Goal: Find contact information: Find contact information

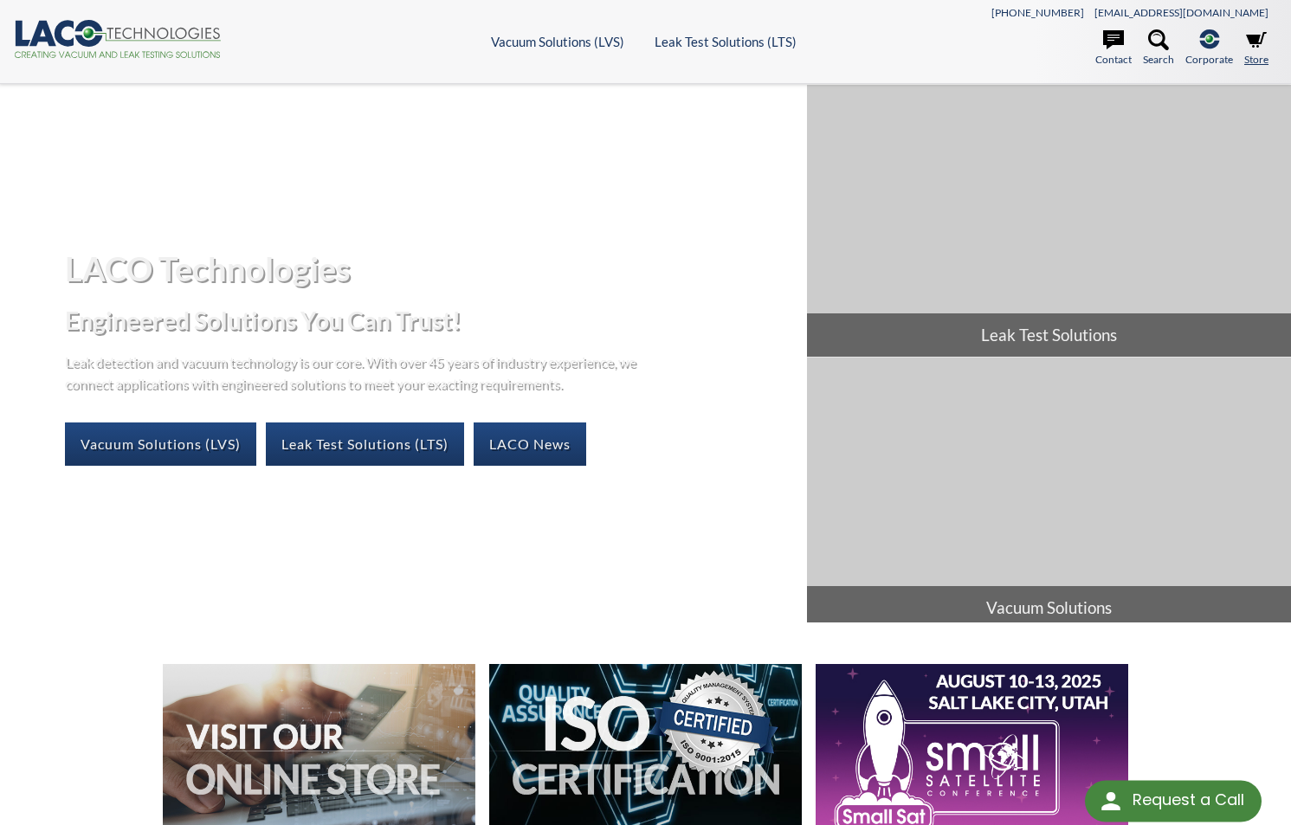
select select "Language Translate Widget"
click at [1167, 43] on icon at bounding box center [1158, 39] width 21 height 21
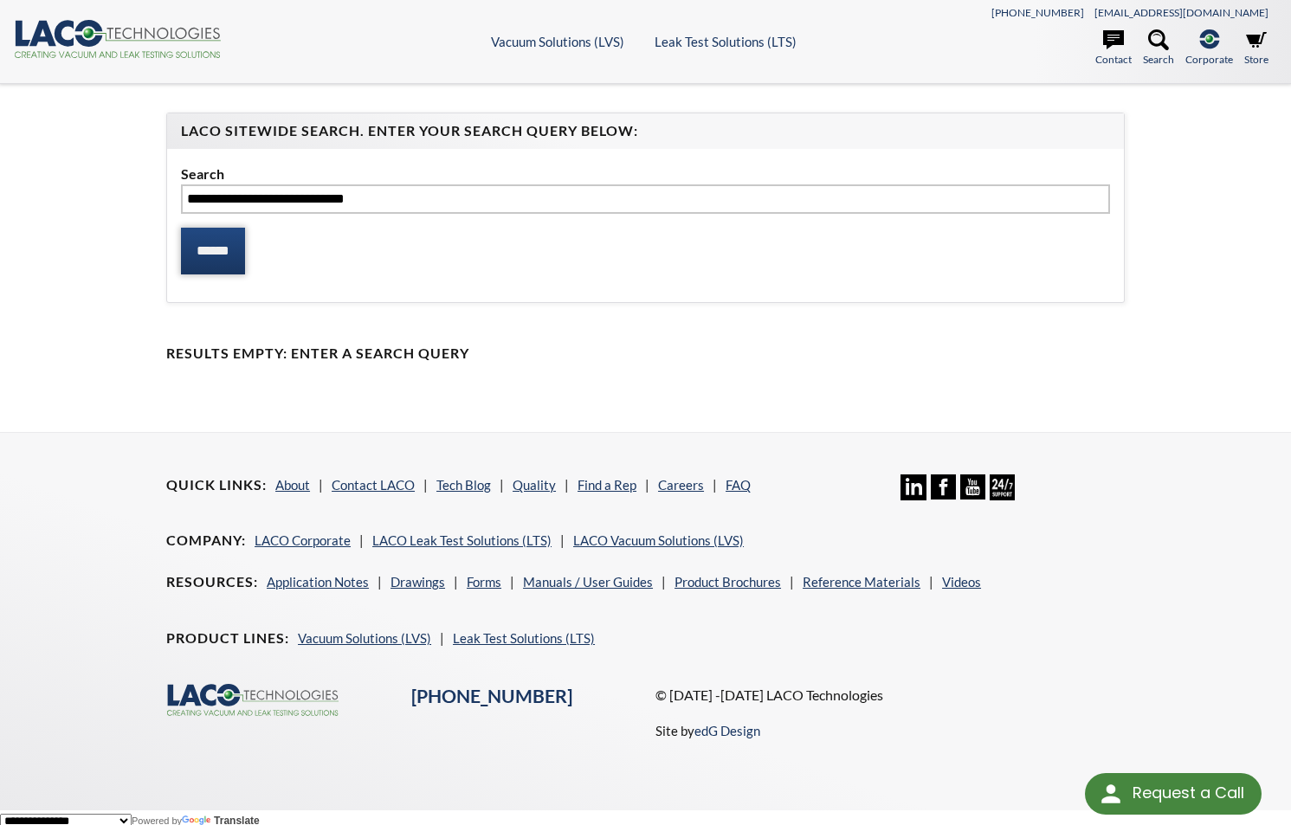
type input "**********"
click at [245, 251] on input "******" at bounding box center [213, 251] width 64 height 47
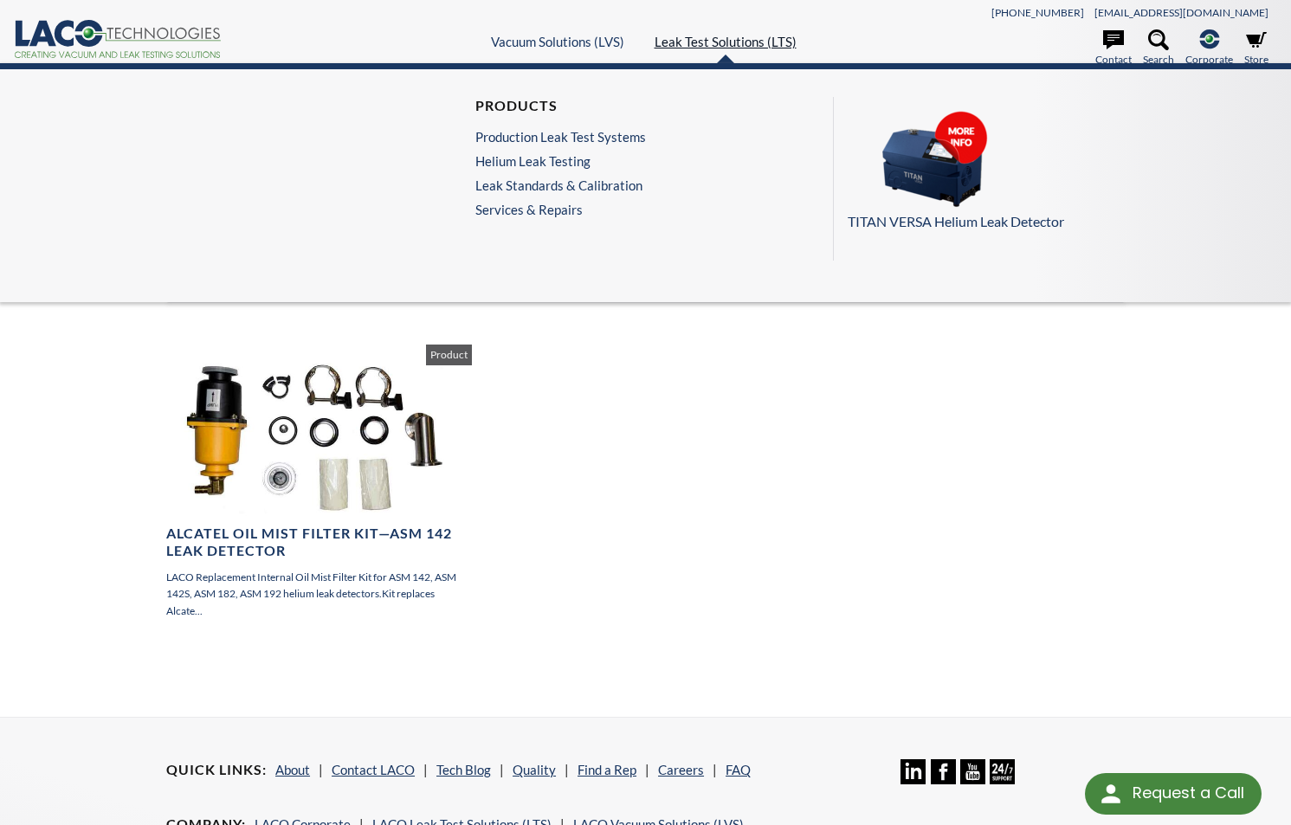
click at [750, 42] on link "Leak Test Solutions (LTS)" at bounding box center [726, 42] width 142 height 16
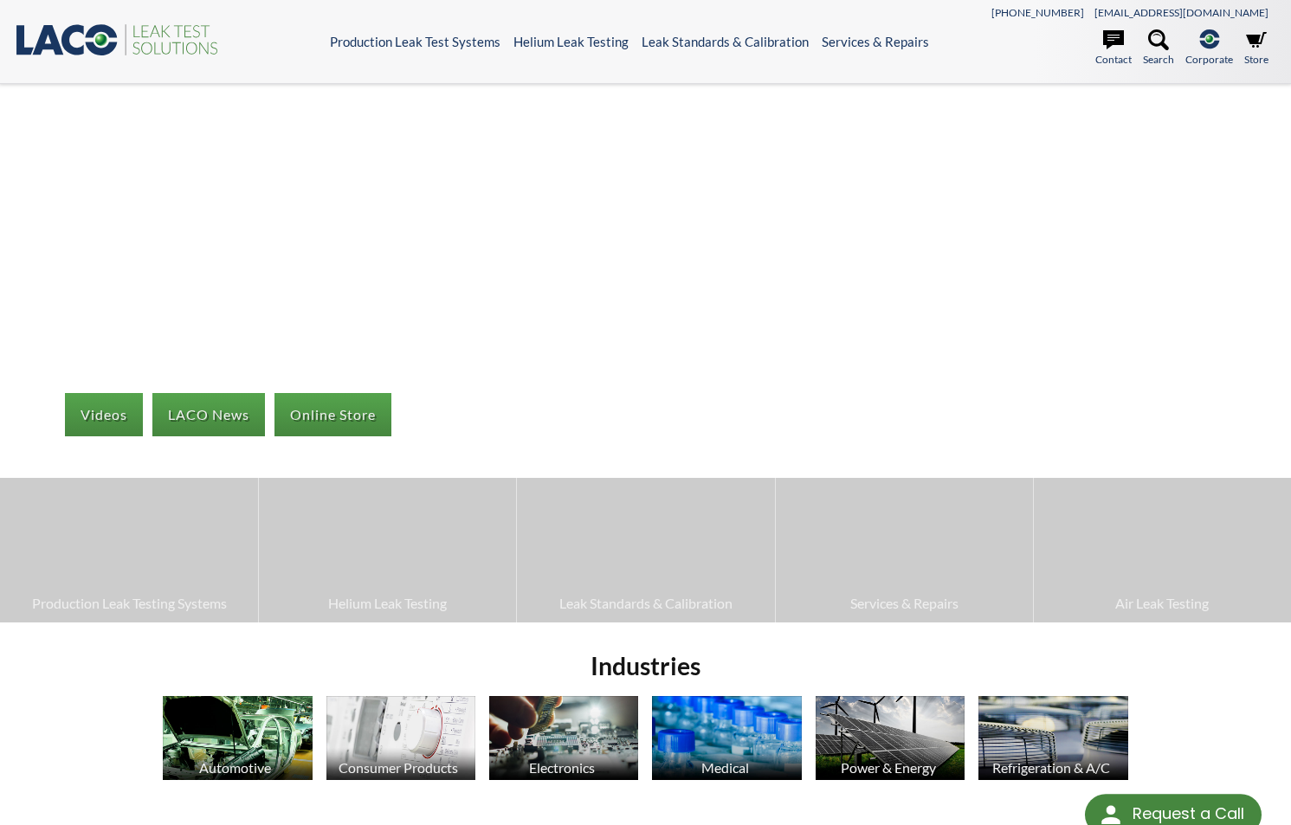
select select "Language Translate Widget"
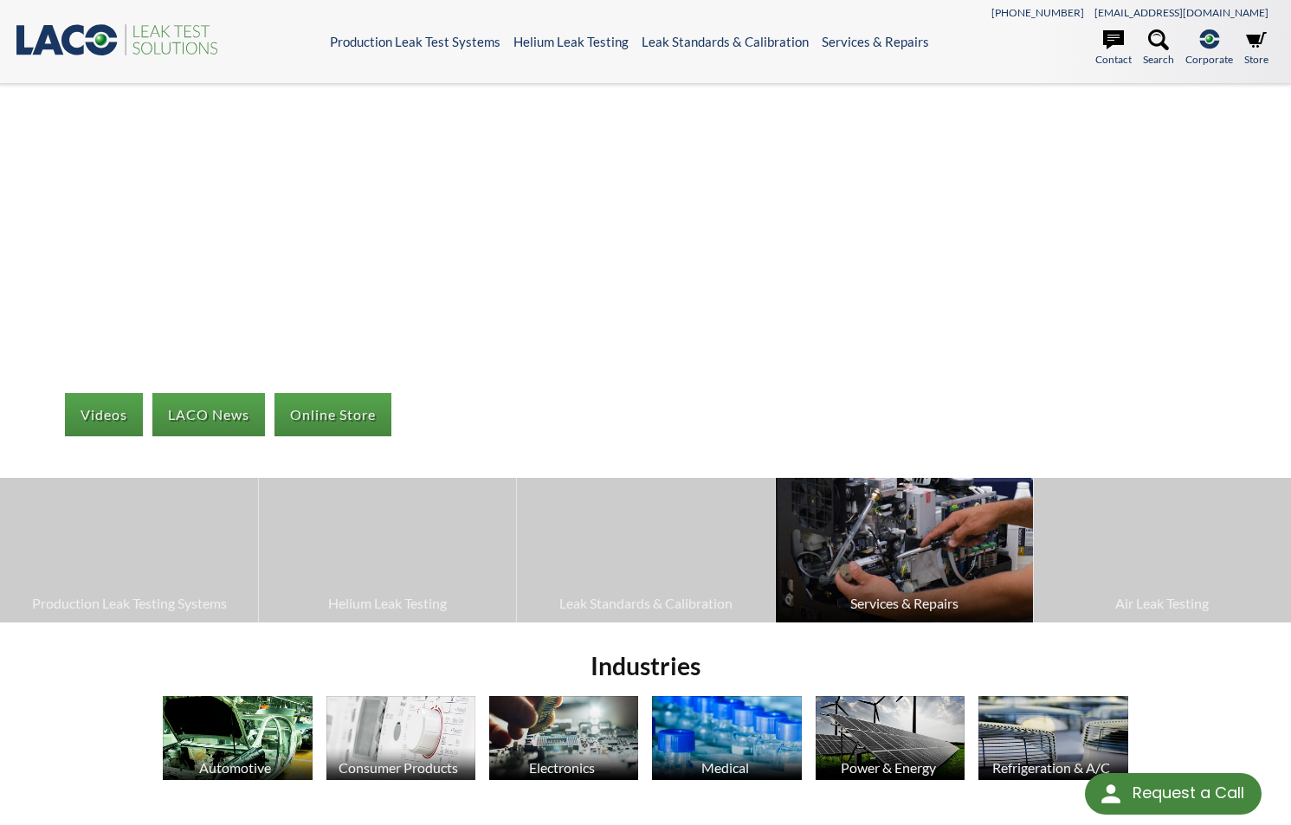
click at [913, 491] on img at bounding box center [904, 550] width 257 height 145
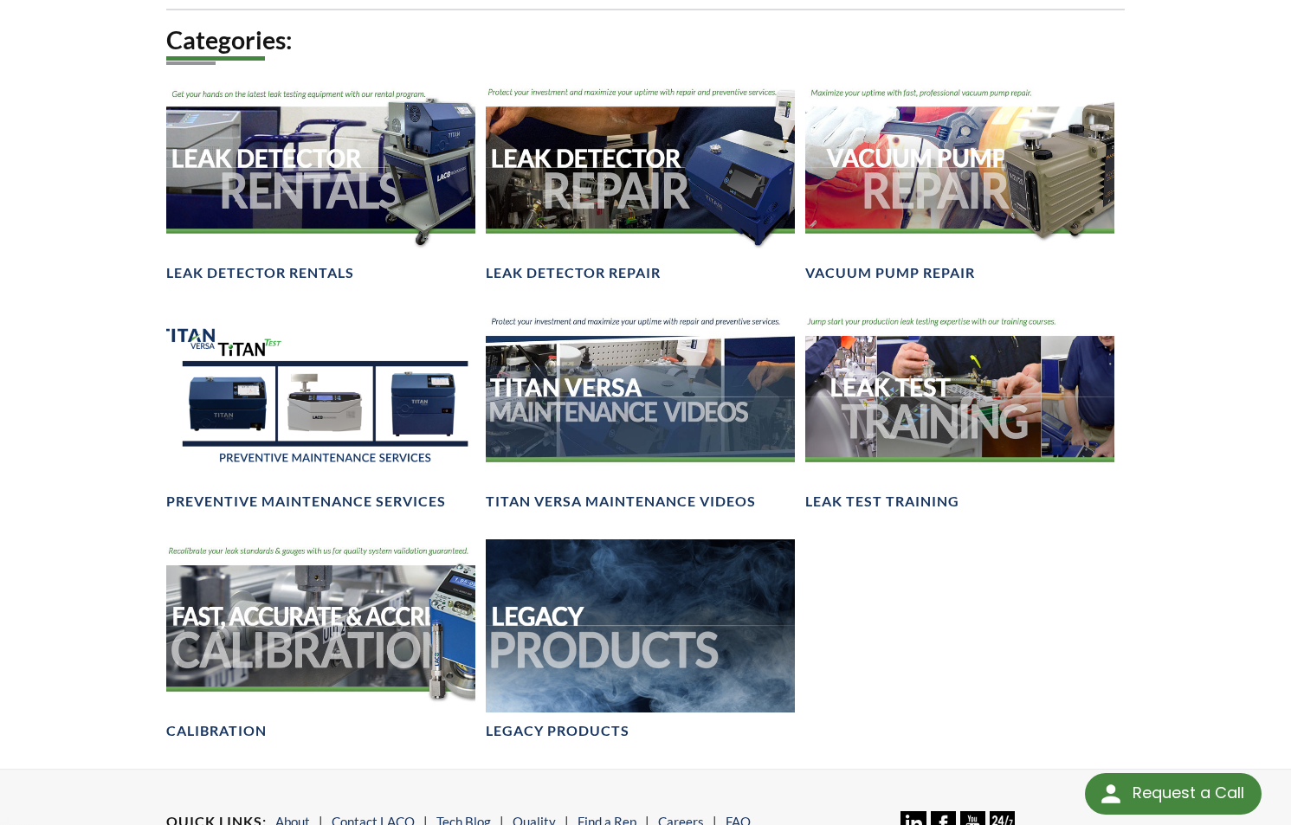
scroll to position [1113, 0]
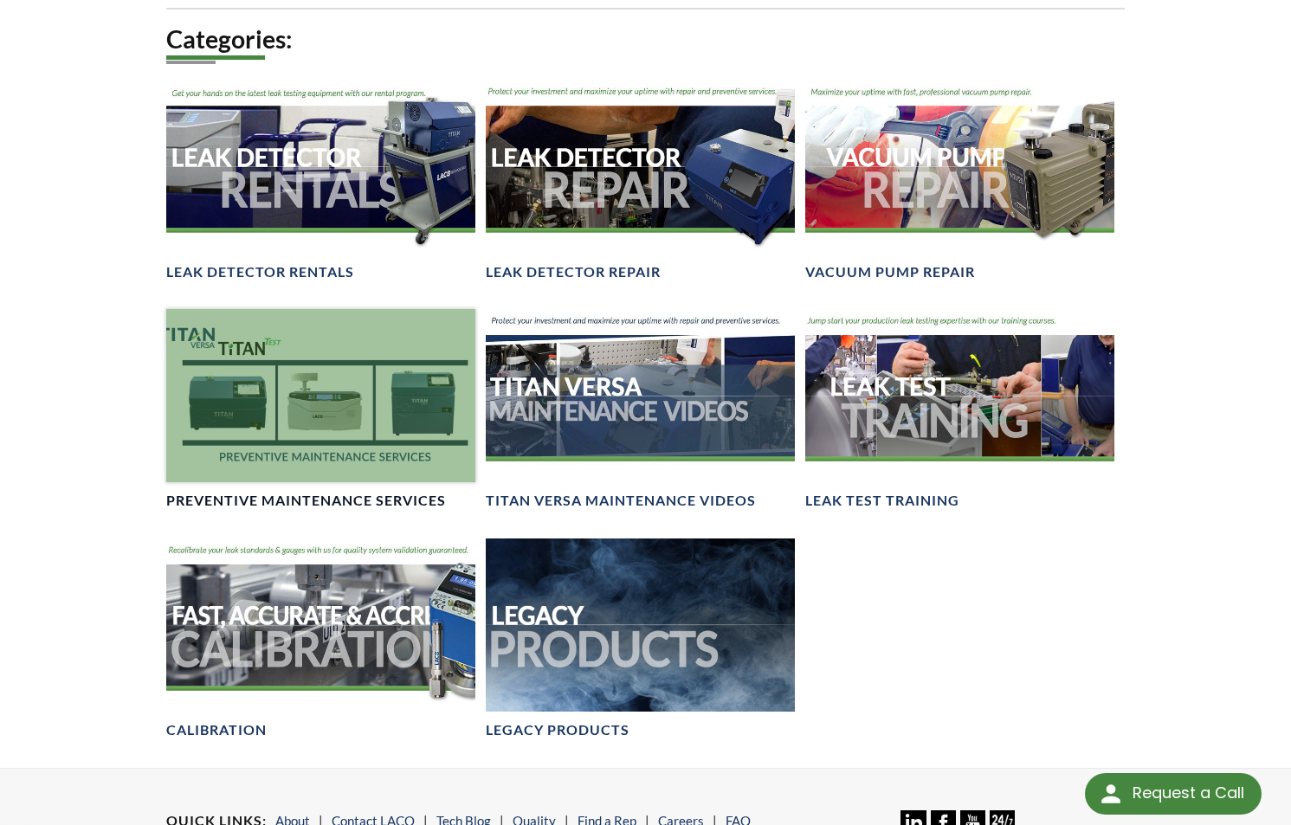
click at [365, 401] on div at bounding box center [320, 395] width 309 height 173
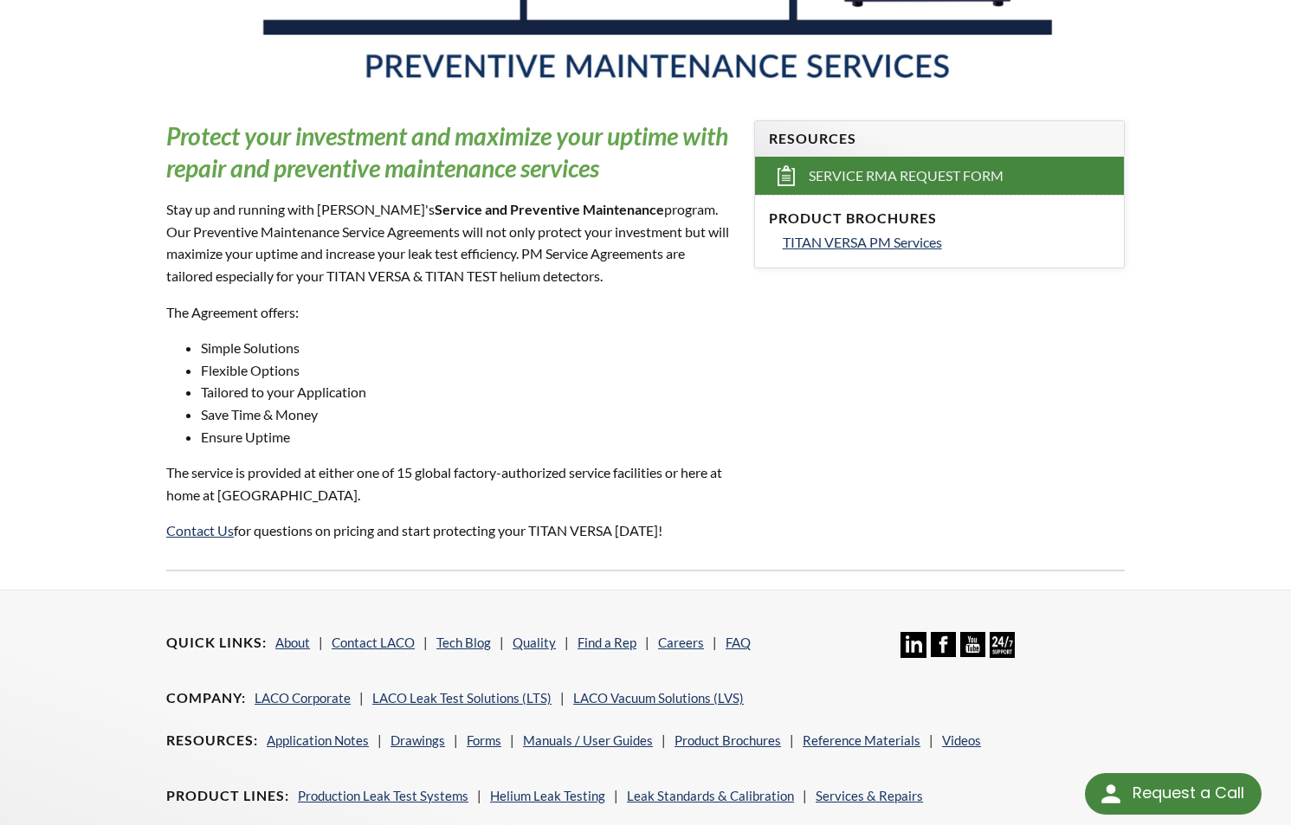
scroll to position [501, 0]
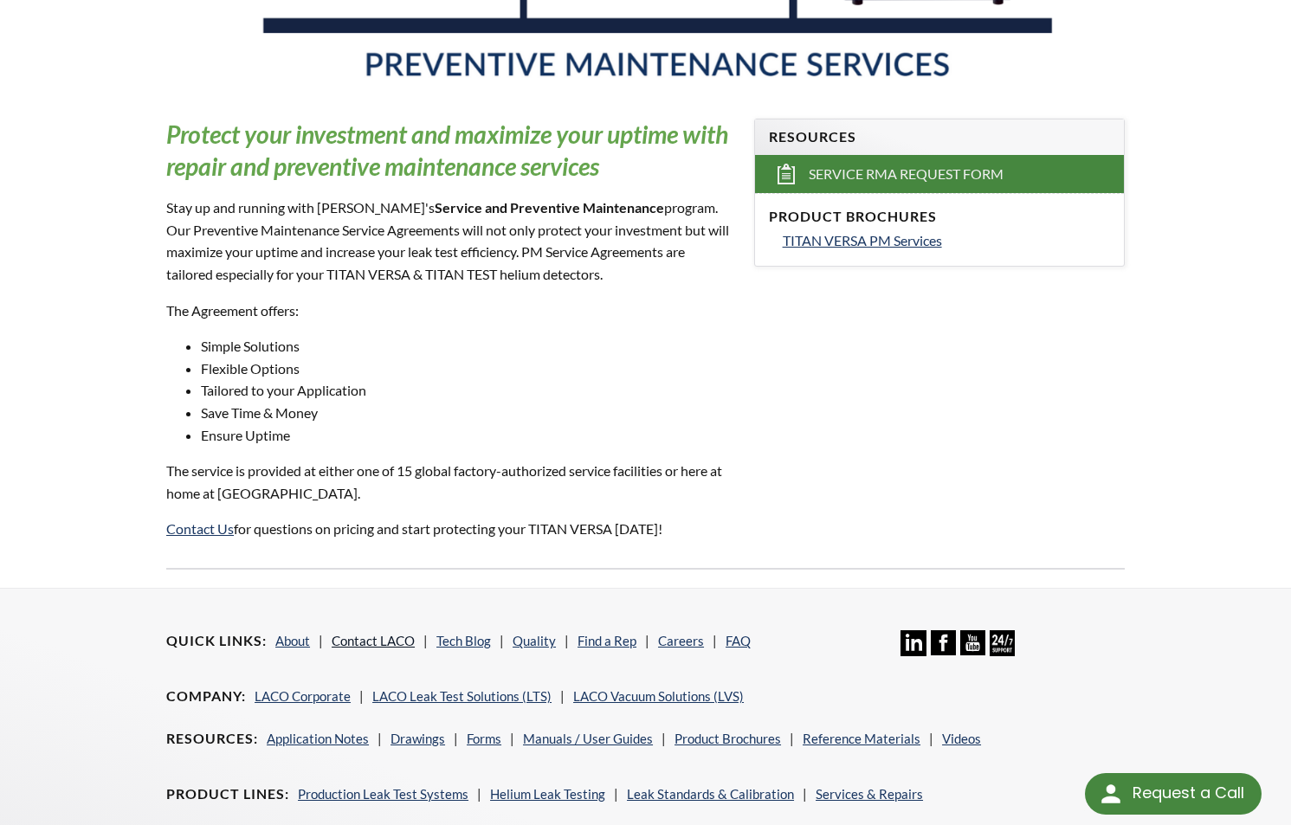
click at [394, 633] on link "Contact LACO" at bounding box center [373, 641] width 83 height 16
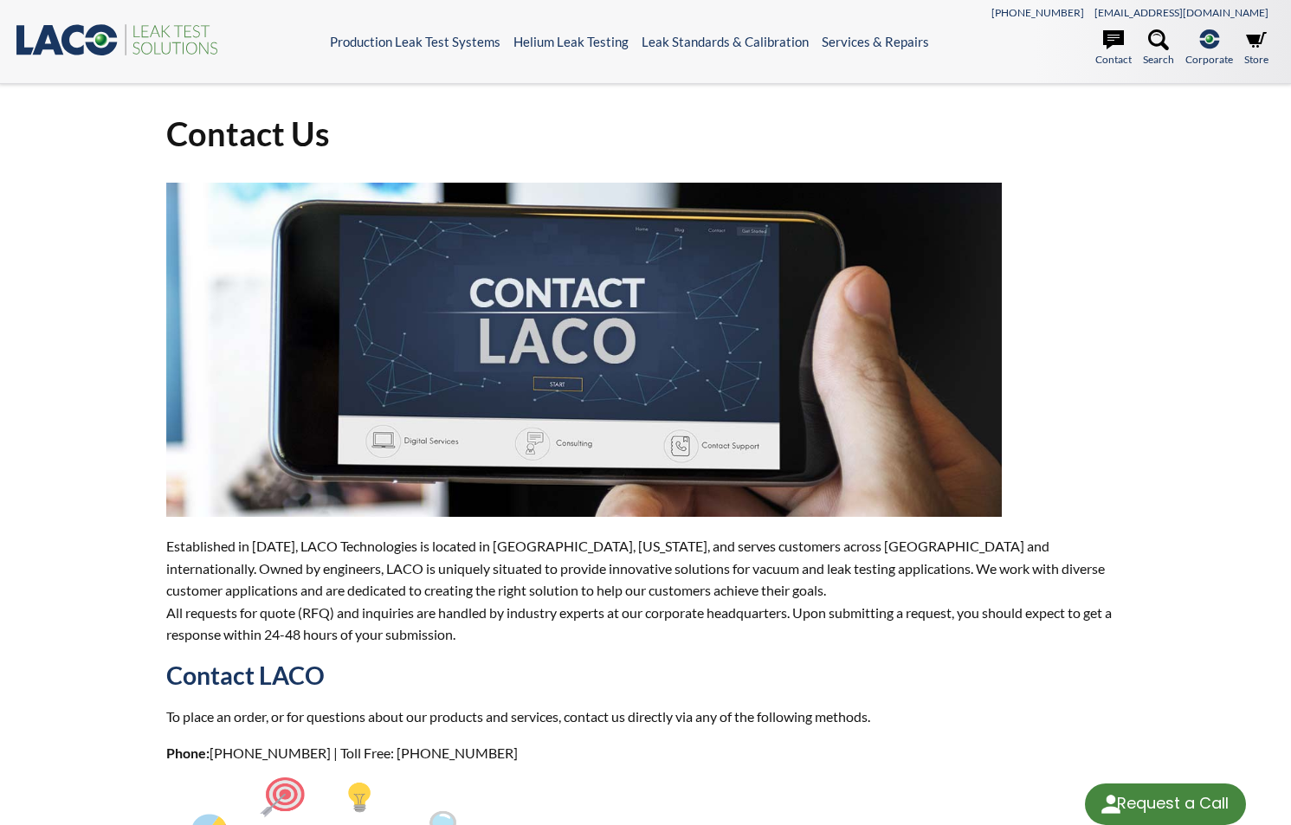
select select "Language Translate Widget"
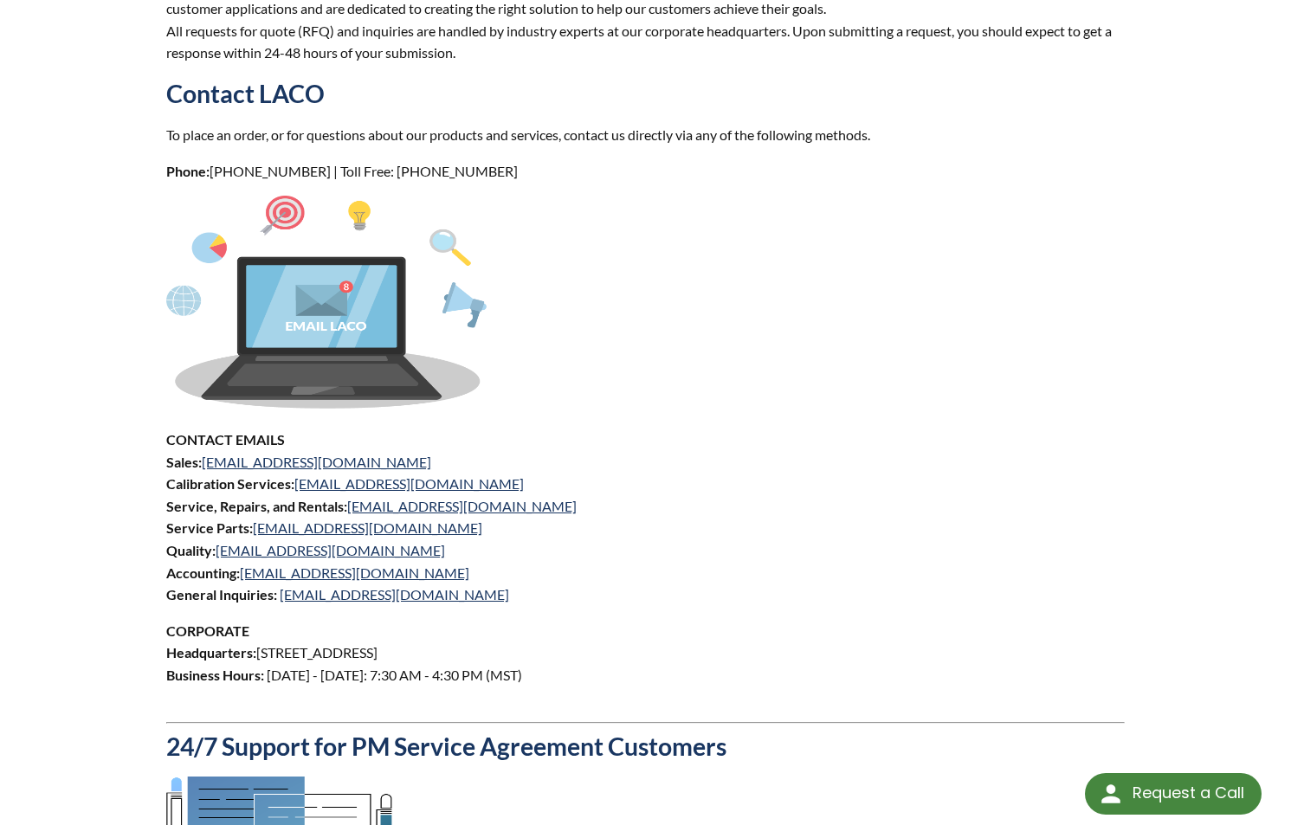
scroll to position [592, 0]
